Goal: Task Accomplishment & Management: Use online tool/utility

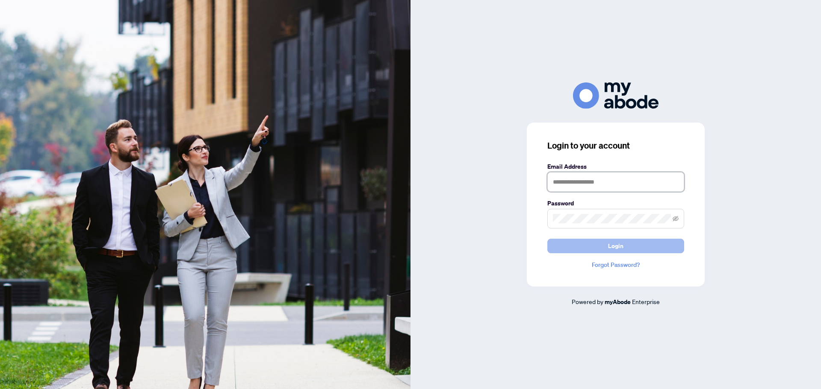
type input "**********"
click at [621, 242] on span "Login" at bounding box center [615, 246] width 15 height 14
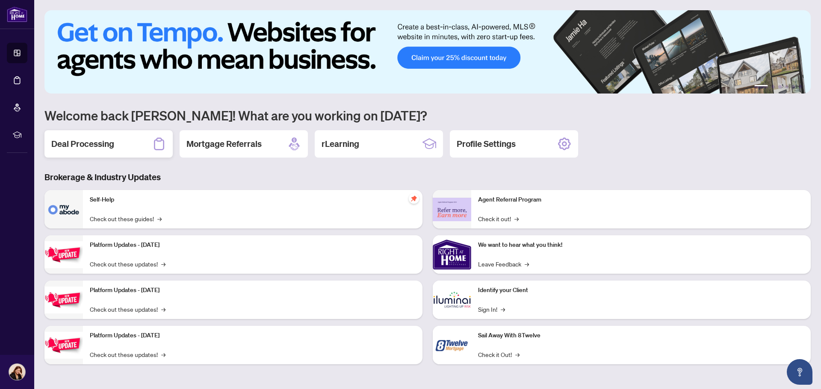
click at [87, 140] on h2 "Deal Processing" at bounding box center [82, 144] width 63 height 12
